Goal: Task Accomplishment & Management: Manage account settings

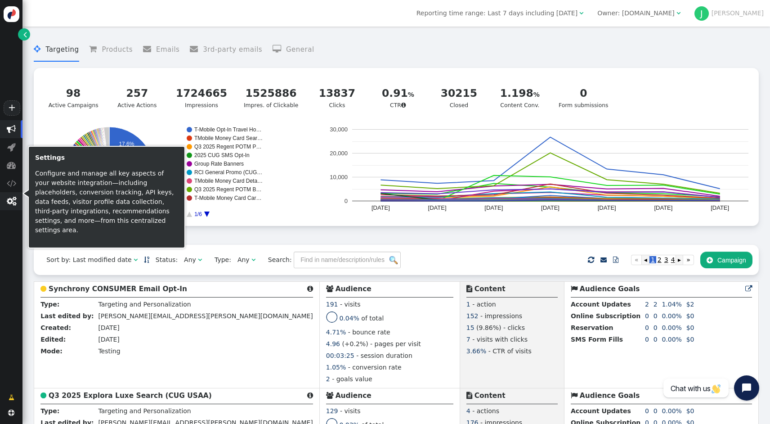
click at [16, 202] on span "" at bounding box center [11, 201] width 23 height 18
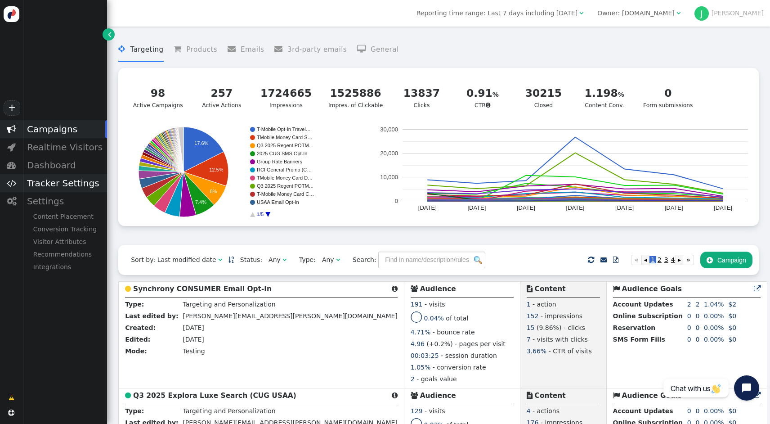
click at [66, 189] on div "Tracker Settings" at bounding box center [65, 183] width 85 height 18
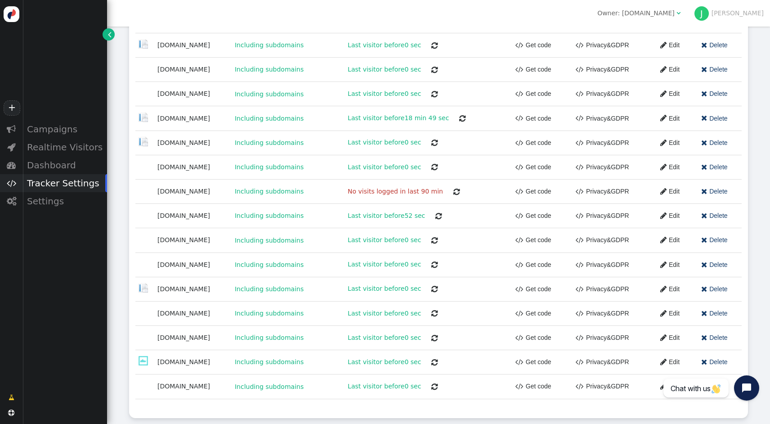
scroll to position [830, 0]
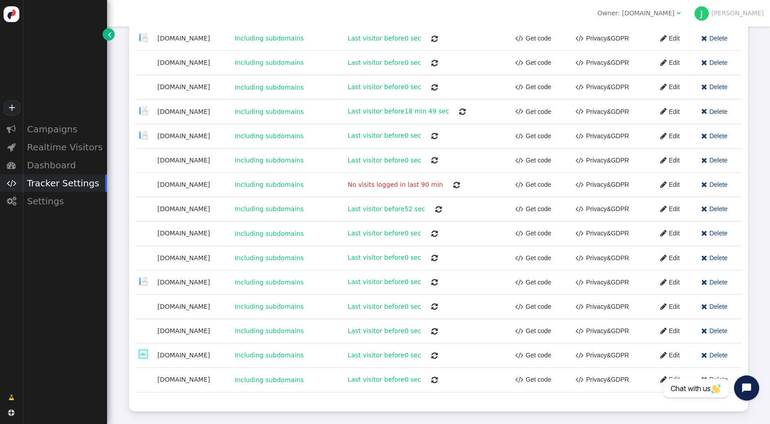
click at [678, 333] on link " Edit" at bounding box center [667, 331] width 26 height 16
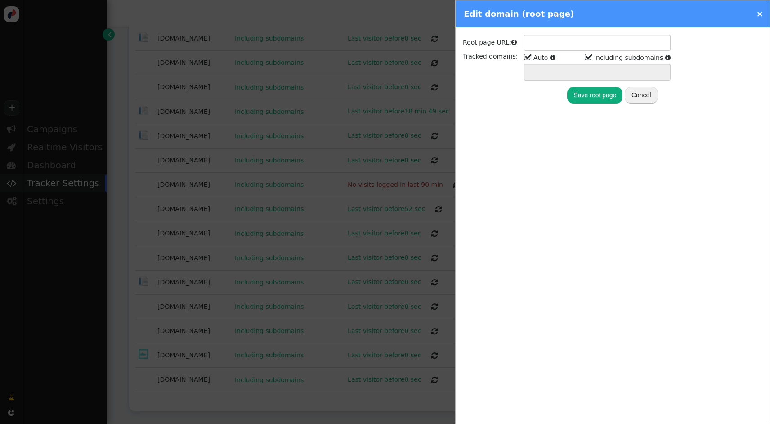
type input "[URL][DOMAIN_NAME]"
type input "[DOMAIN_NAME] *.[DOMAIN_NAME]"
click at [645, 96] on button "Cancel" at bounding box center [641, 95] width 33 height 16
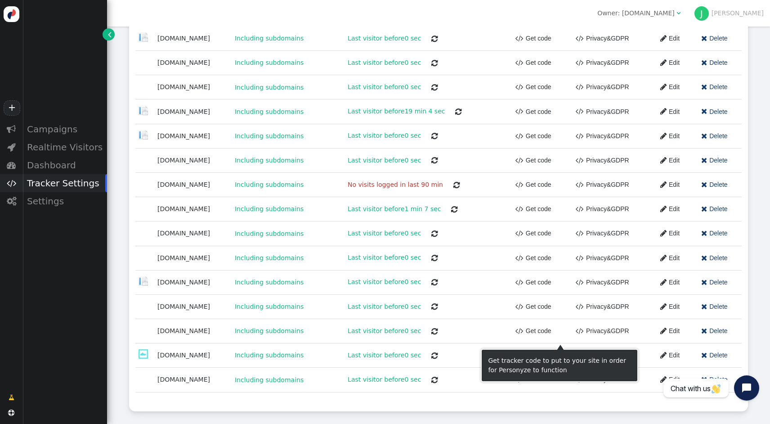
click at [552, 334] on link " Get code" at bounding box center [534, 331] width 36 height 16
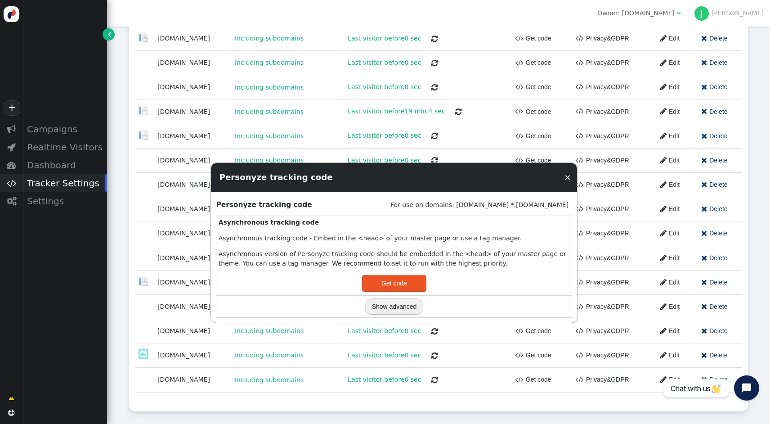
click at [568, 178] on link "×" at bounding box center [567, 176] width 7 height 9
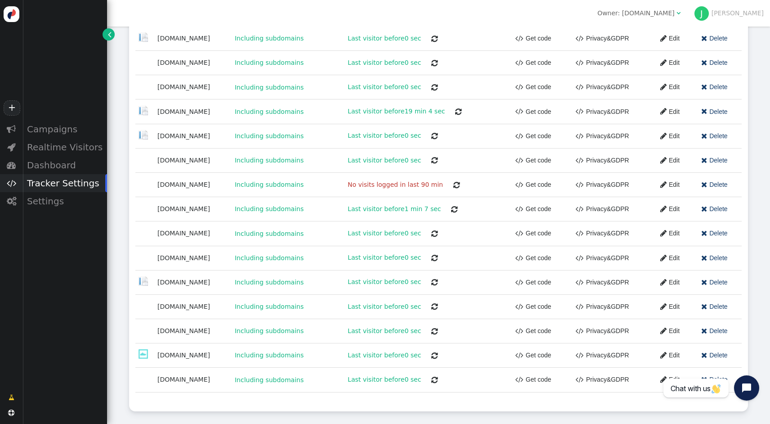
click at [672, 330] on link " Edit" at bounding box center [667, 331] width 26 height 16
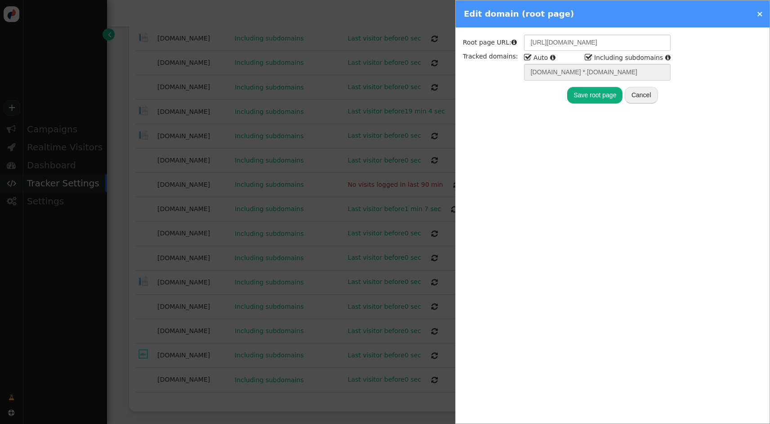
click at [638, 95] on button "Cancel" at bounding box center [641, 95] width 33 height 16
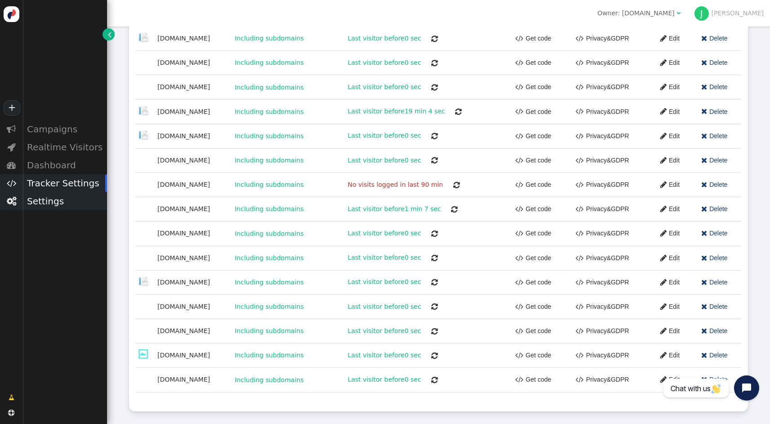
click at [61, 202] on div "Settings" at bounding box center [65, 201] width 85 height 18
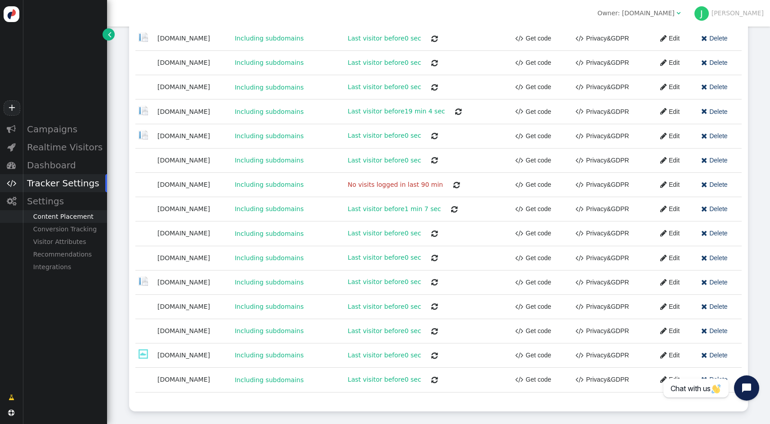
click at [70, 217] on div "Content Placement" at bounding box center [65, 216] width 85 height 13
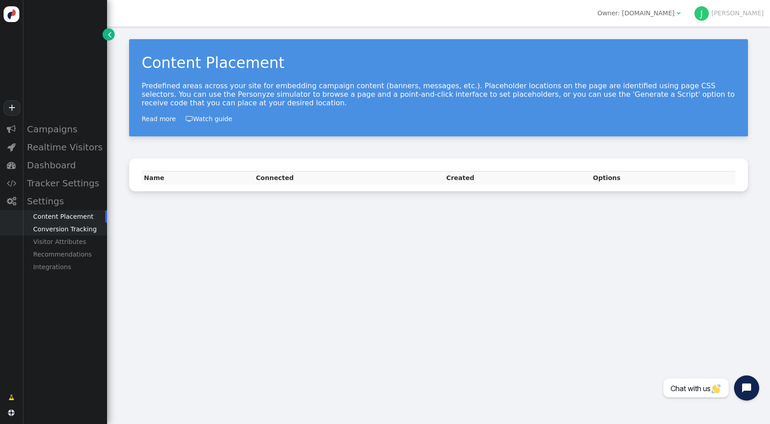
click at [69, 229] on div "Conversion Tracking" at bounding box center [65, 229] width 85 height 13
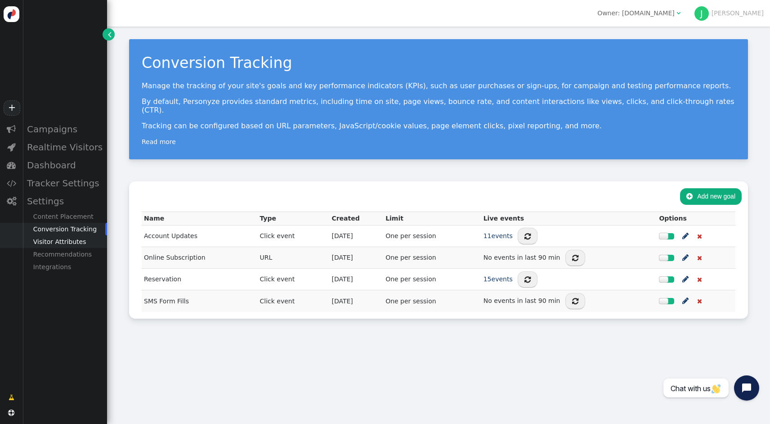
click at [70, 243] on div "Visitor Attributes" at bounding box center [65, 241] width 85 height 13
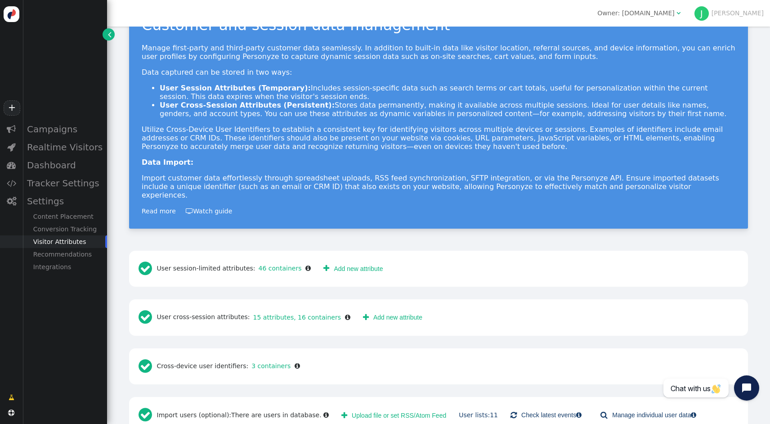
scroll to position [51, 0]
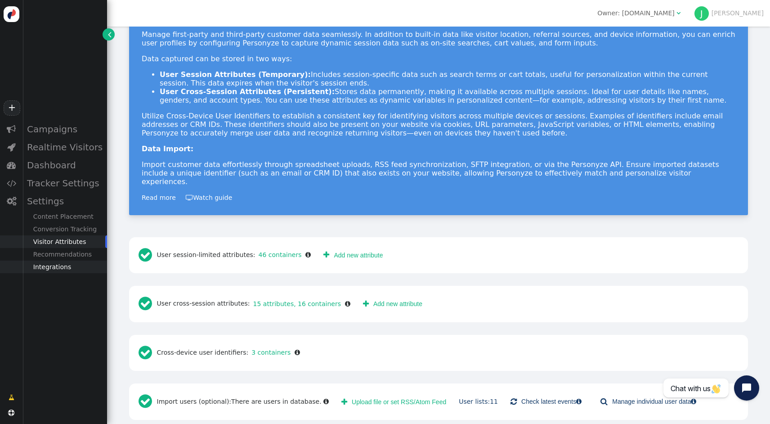
click at [47, 268] on div "Integrations" at bounding box center [65, 267] width 85 height 13
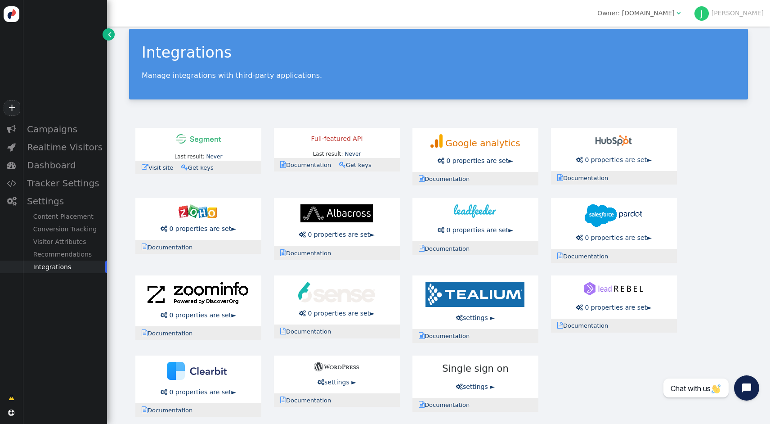
scroll to position [22, 0]
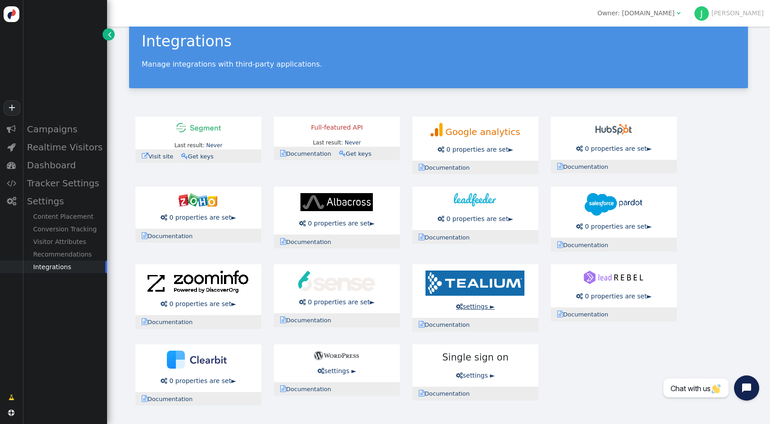
click at [477, 307] on link " settings ►" at bounding box center [475, 306] width 39 height 7
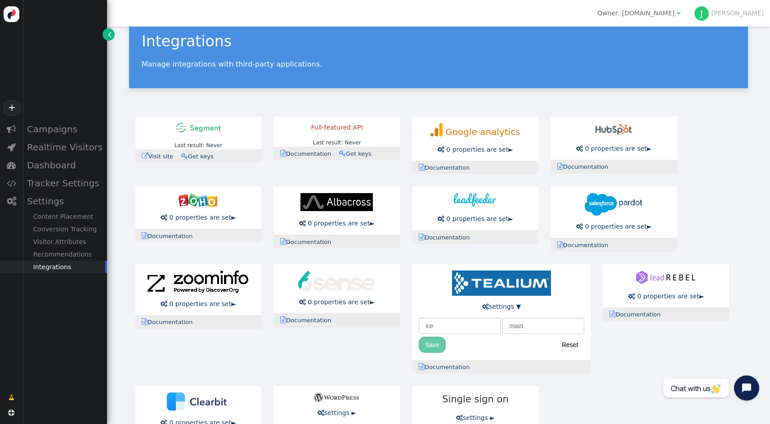
click at [393, 349] on div "Last result: Never Last error: Never  Visit site  Documentation  Get keys Fu…" at bounding box center [438, 282] width 619 height 344
click at [514, 307] on link " settings ▼" at bounding box center [501, 306] width 39 height 7
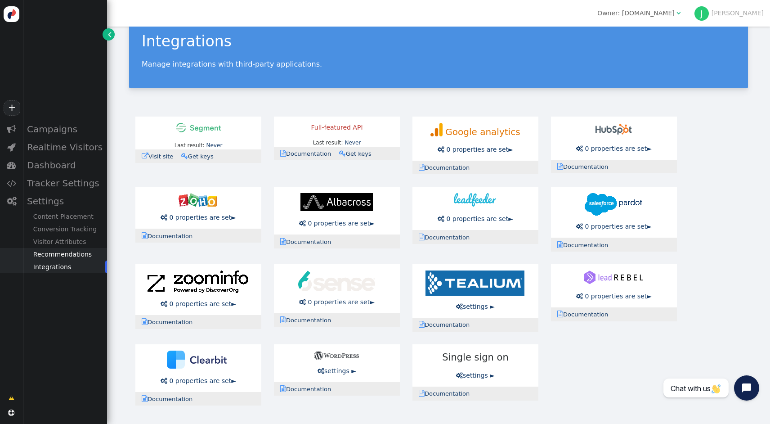
click at [84, 253] on div "Recommendations" at bounding box center [65, 254] width 85 height 13
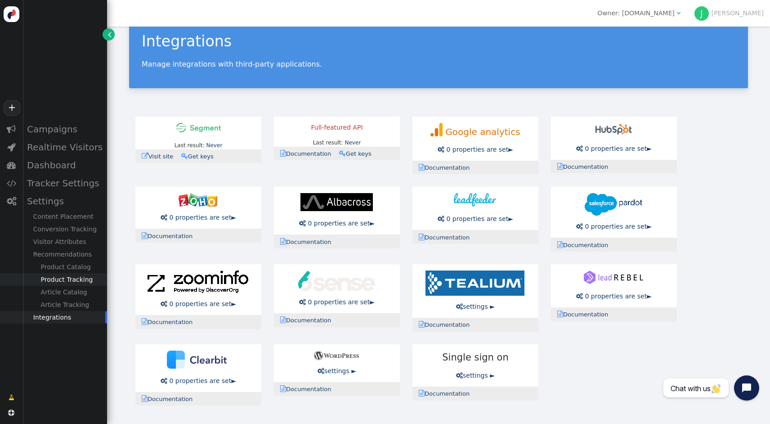
click at [79, 276] on div "Product Tracking" at bounding box center [65, 279] width 85 height 13
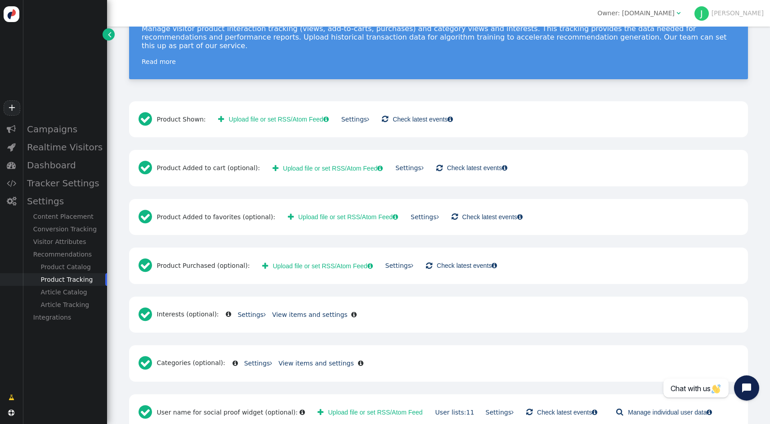
scroll to position [68, 0]
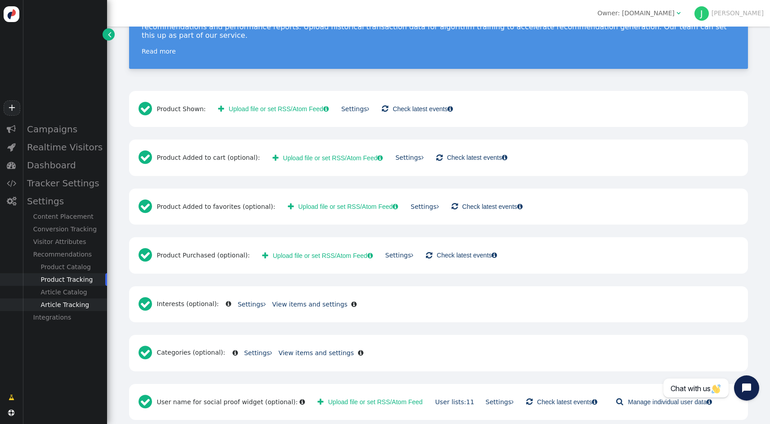
click at [70, 304] on div "Article Tracking" at bounding box center [65, 304] width 85 height 13
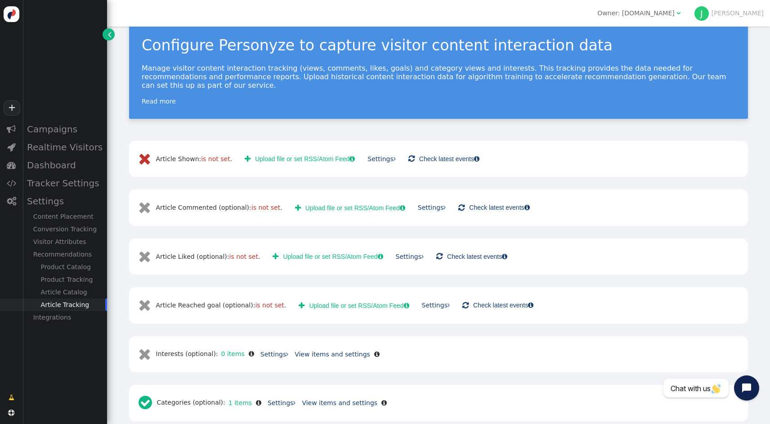
scroll to position [19, 0]
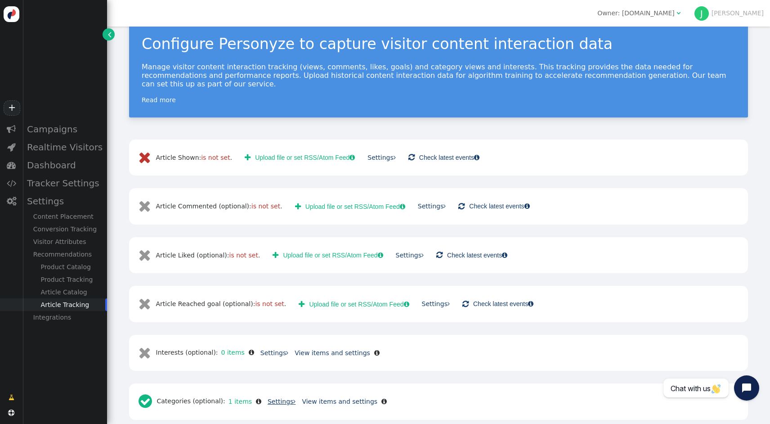
click at [270, 398] on link "Settings " at bounding box center [282, 401] width 28 height 7
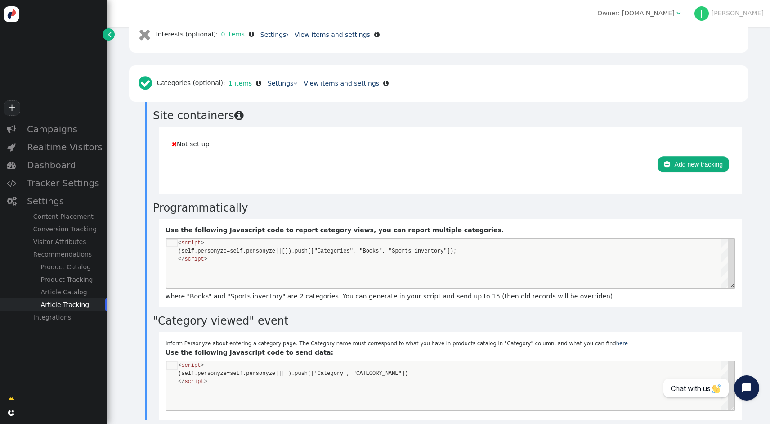
scroll to position [338, 0]
click at [293, 80] on span "" at bounding box center [295, 83] width 4 height 6
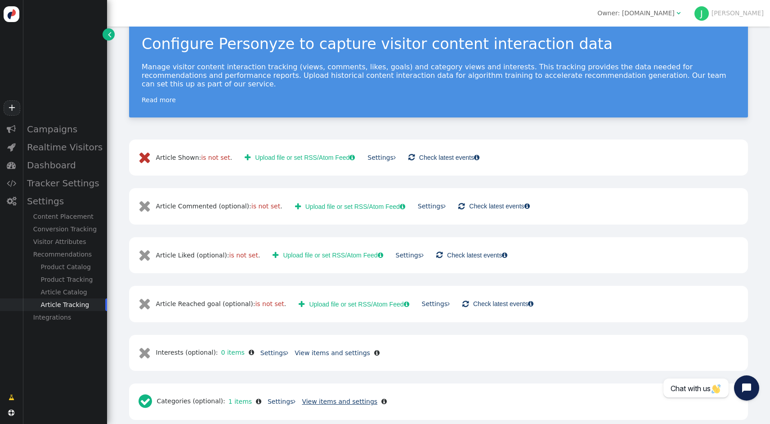
click at [333, 398] on link "View items and settings" at bounding box center [340, 401] width 76 height 7
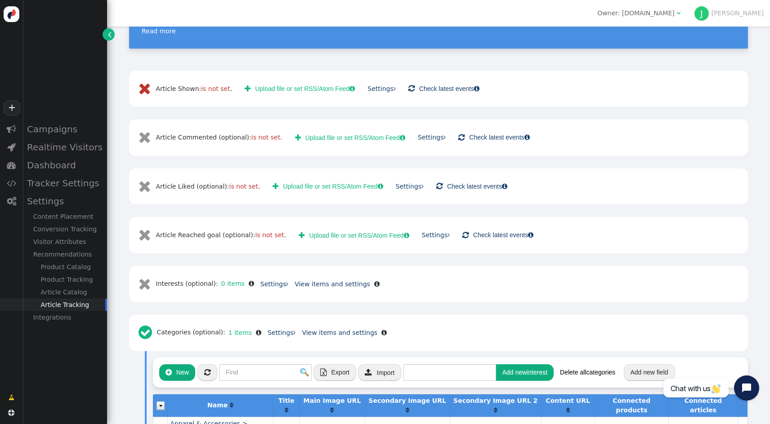
scroll to position [92, 0]
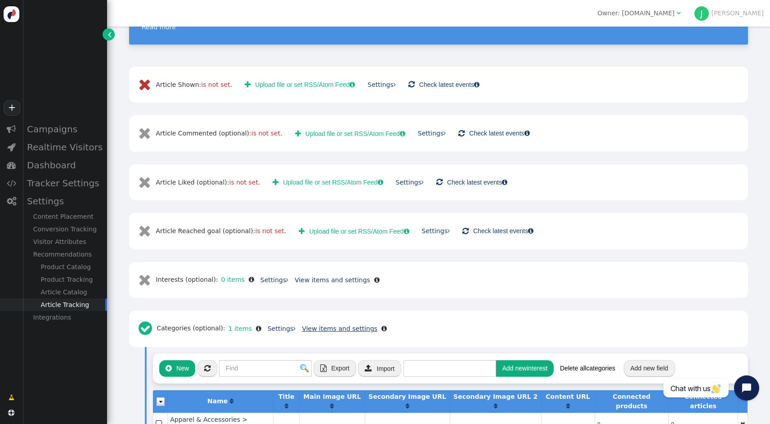
click at [335, 325] on link "View items and settings" at bounding box center [340, 328] width 76 height 7
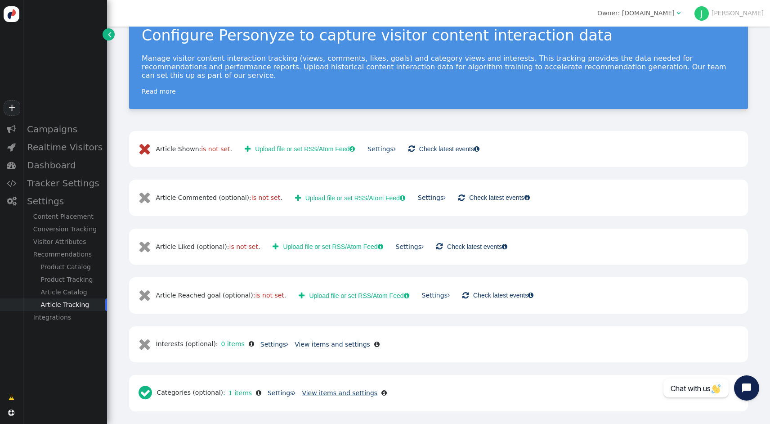
scroll to position [19, 0]
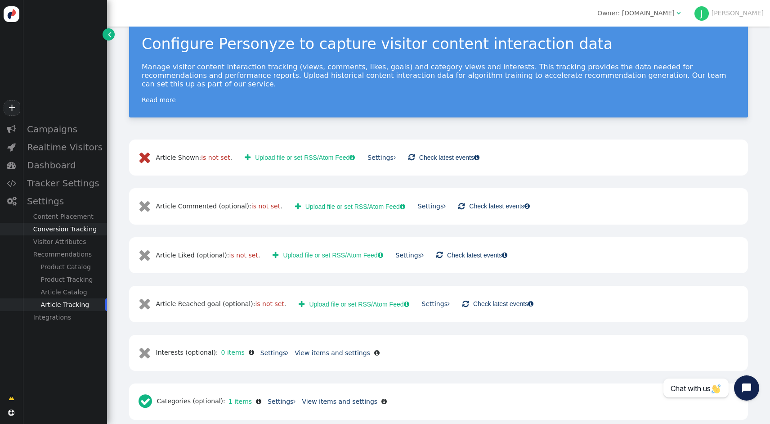
click at [59, 227] on div "Conversion Tracking" at bounding box center [65, 229] width 85 height 13
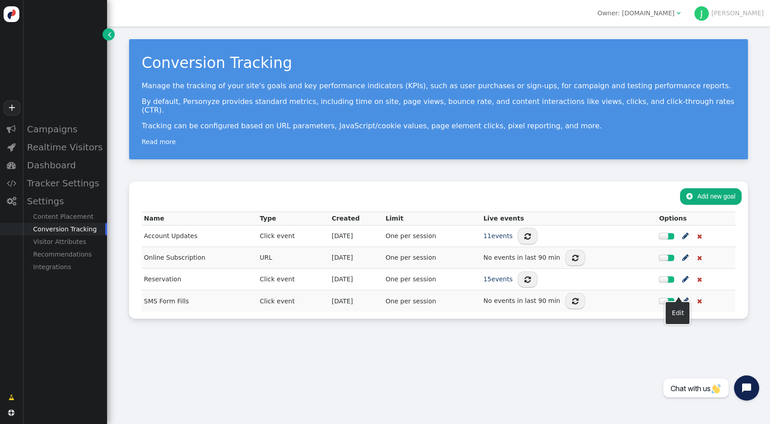
click at [685, 295] on span "" at bounding box center [686, 300] width 6 height 11
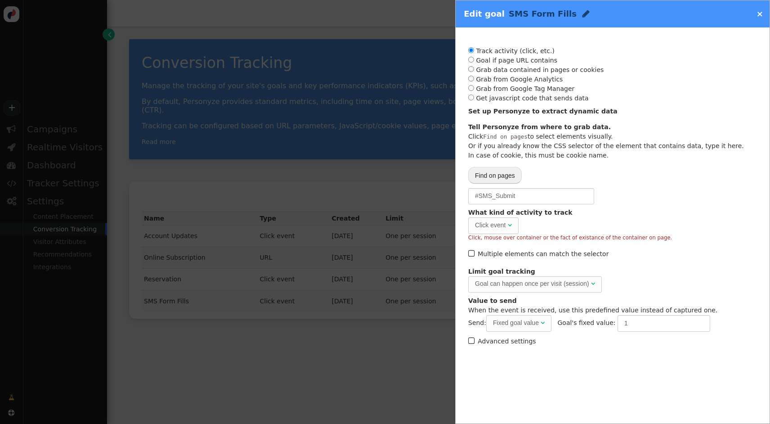
click at [762, 15] on link "×" at bounding box center [760, 13] width 7 height 9
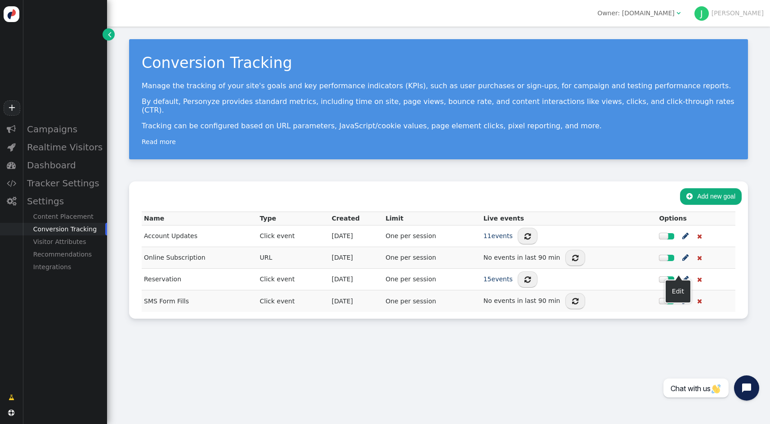
click at [685, 274] on span "" at bounding box center [686, 279] width 6 height 11
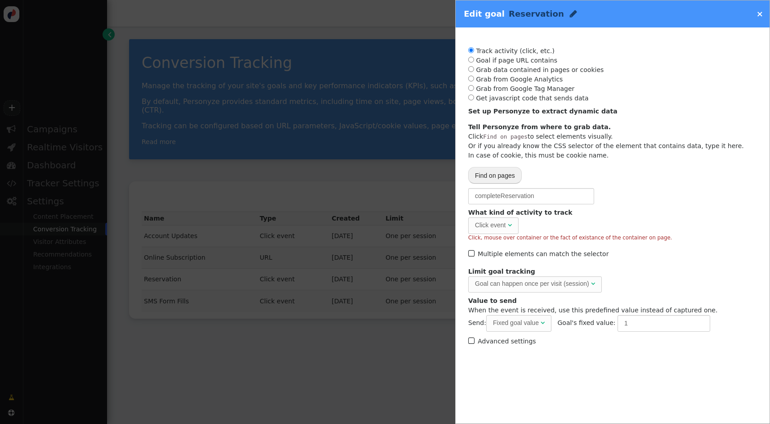
click at [763, 12] on link "×" at bounding box center [760, 13] width 7 height 9
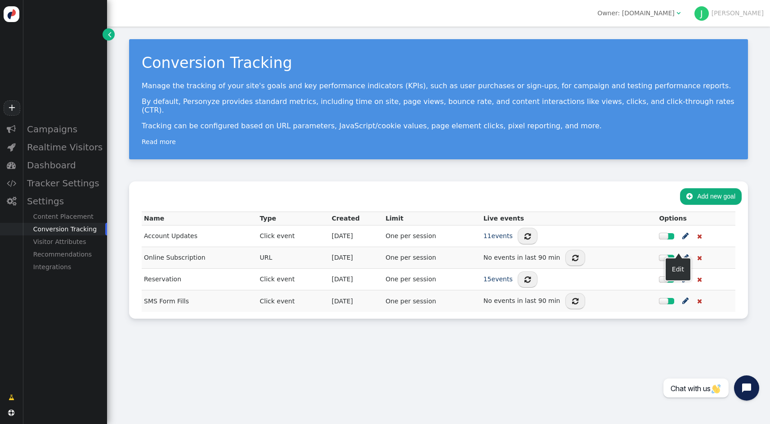
click at [684, 252] on span "" at bounding box center [686, 257] width 6 height 11
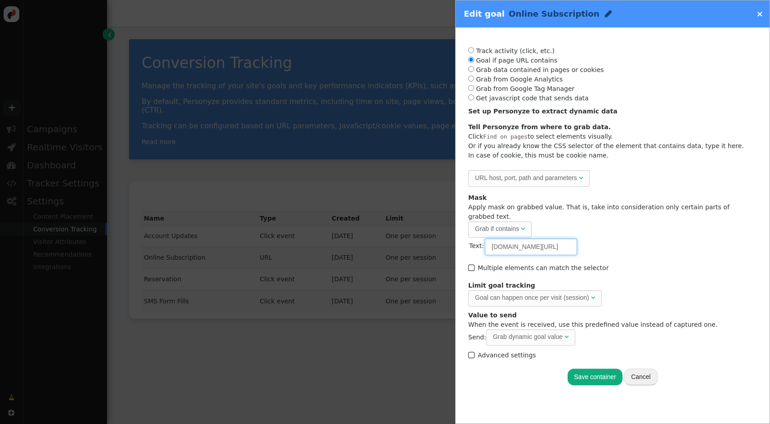
scroll to position [0, 87]
drag, startPoint x: 548, startPoint y: 238, endPoint x: 563, endPoint y: 236, distance: 15.4
click at [563, 238] on table "Text: [DOMAIN_NAME][URL]" at bounding box center [524, 247] width 110 height 18
click at [605, 242] on div "Mask Apply mask on grabbed value. That is, take into consideration only certain…" at bounding box center [613, 224] width 289 height 63
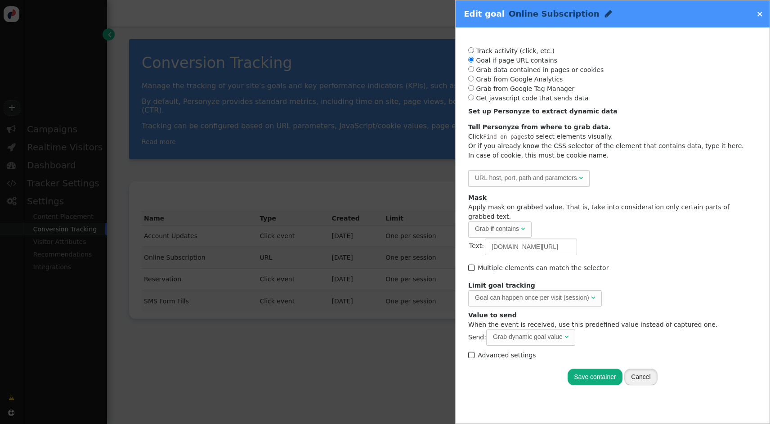
click at [648, 369] on button "Cancel" at bounding box center [641, 377] width 33 height 16
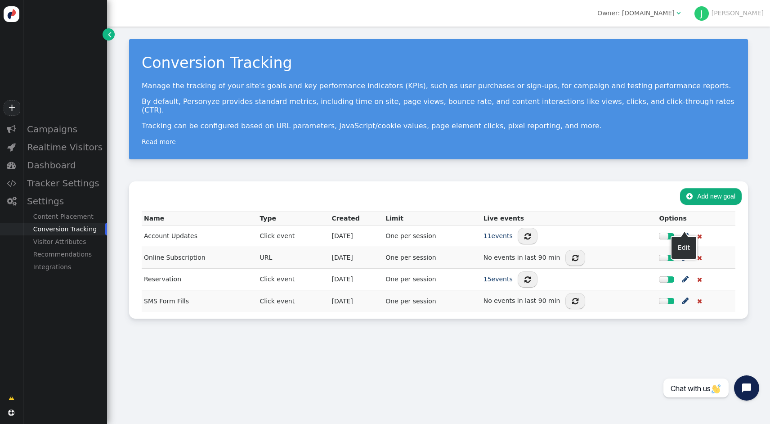
click at [683, 230] on span "" at bounding box center [686, 235] width 6 height 11
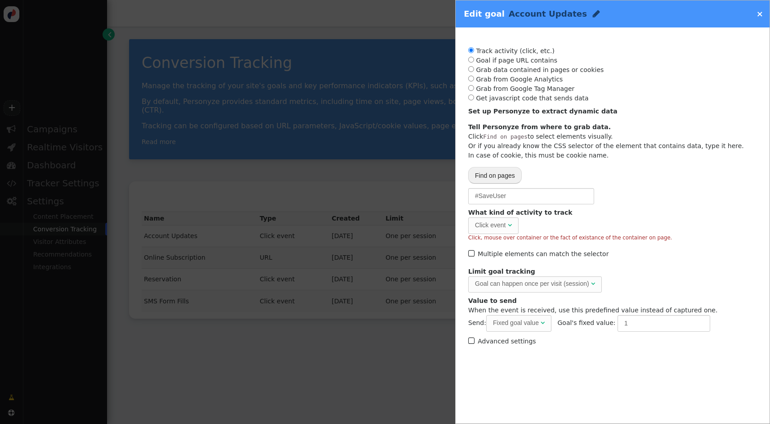
click at [761, 14] on link "×" at bounding box center [760, 13] width 7 height 9
